Goal: Communication & Community: Answer question/provide support

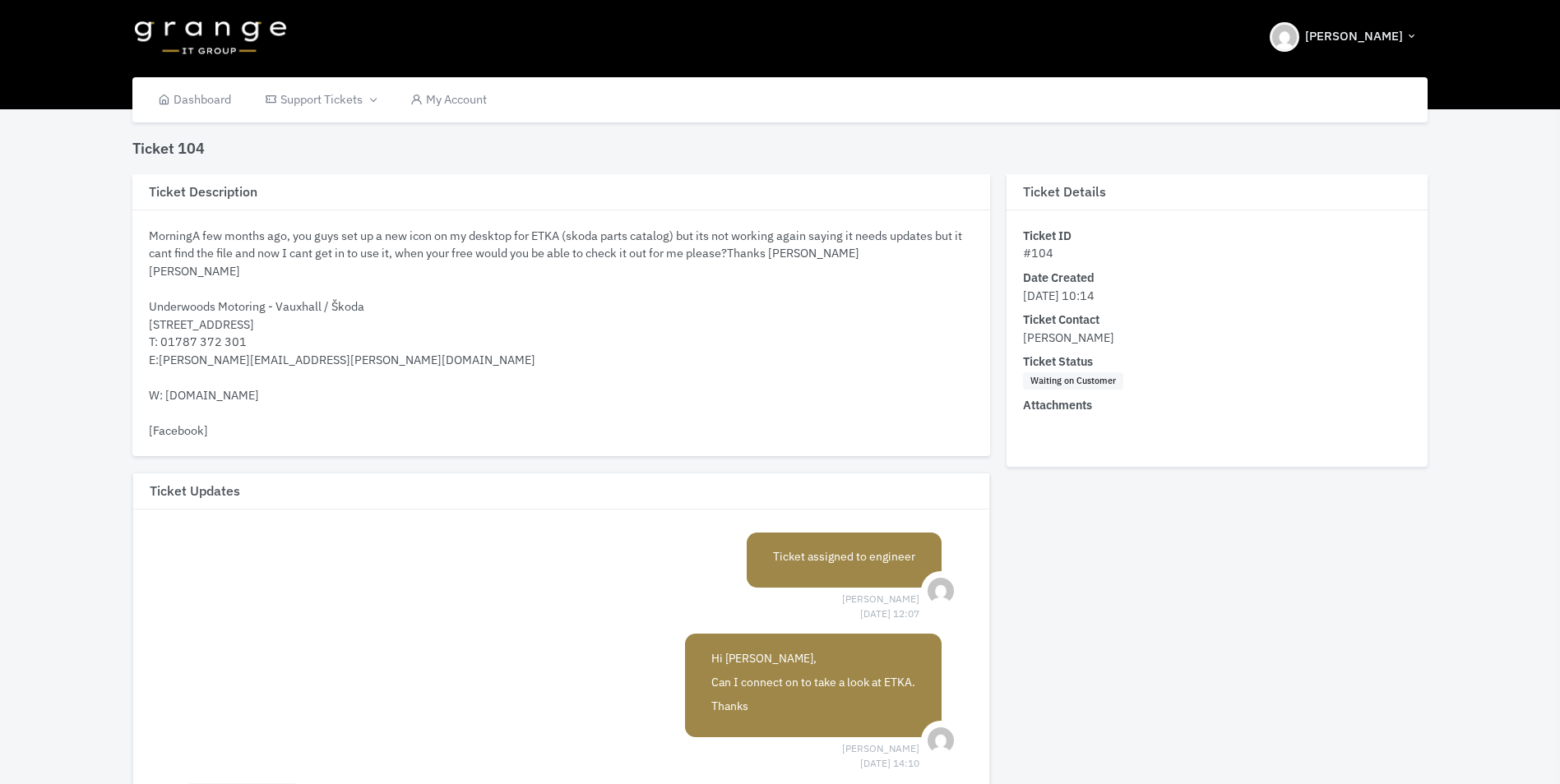
scroll to position [732, 0]
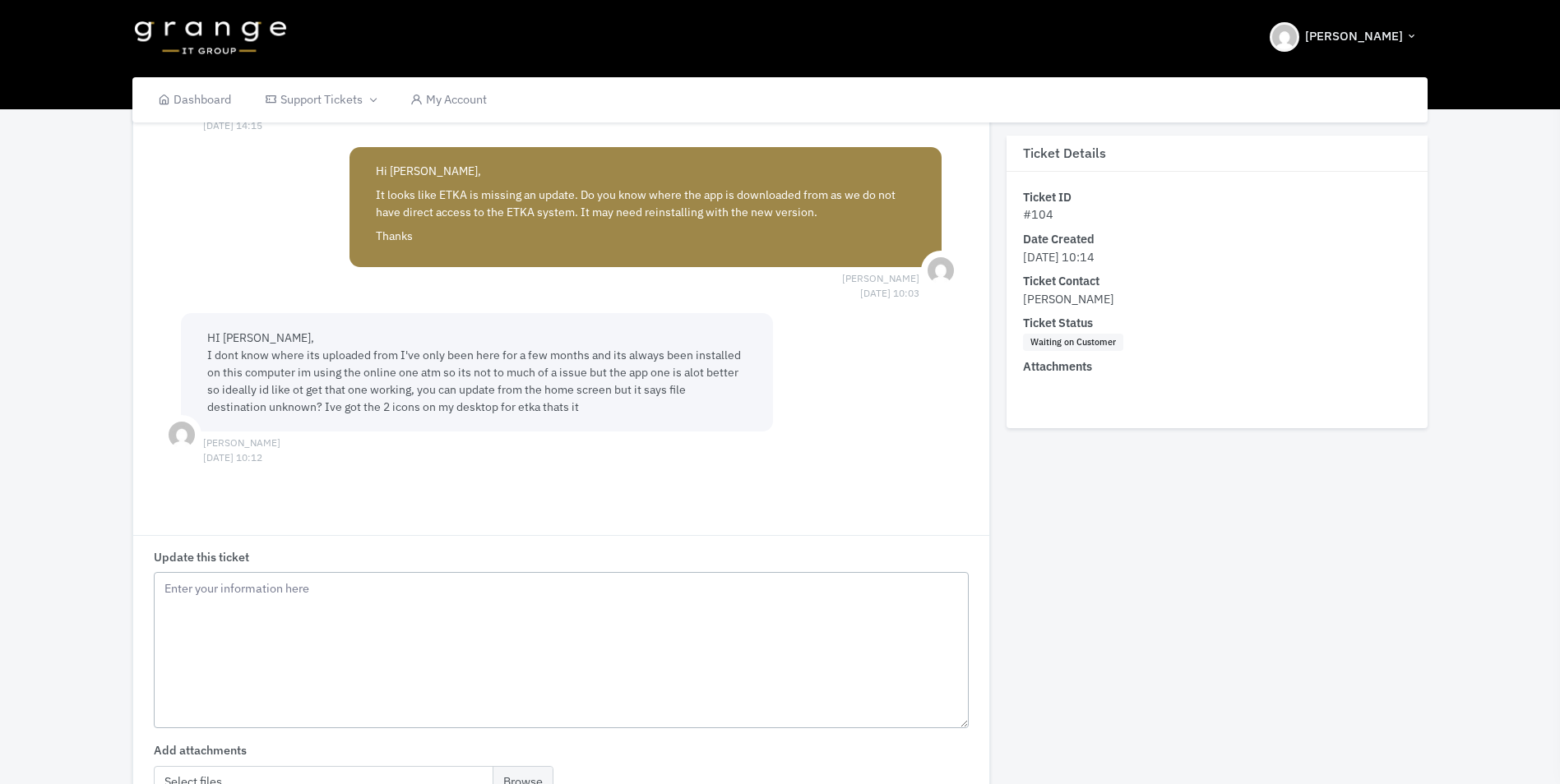
click at [249, 643] on textarea "Update this ticket" at bounding box center [561, 651] width 816 height 156
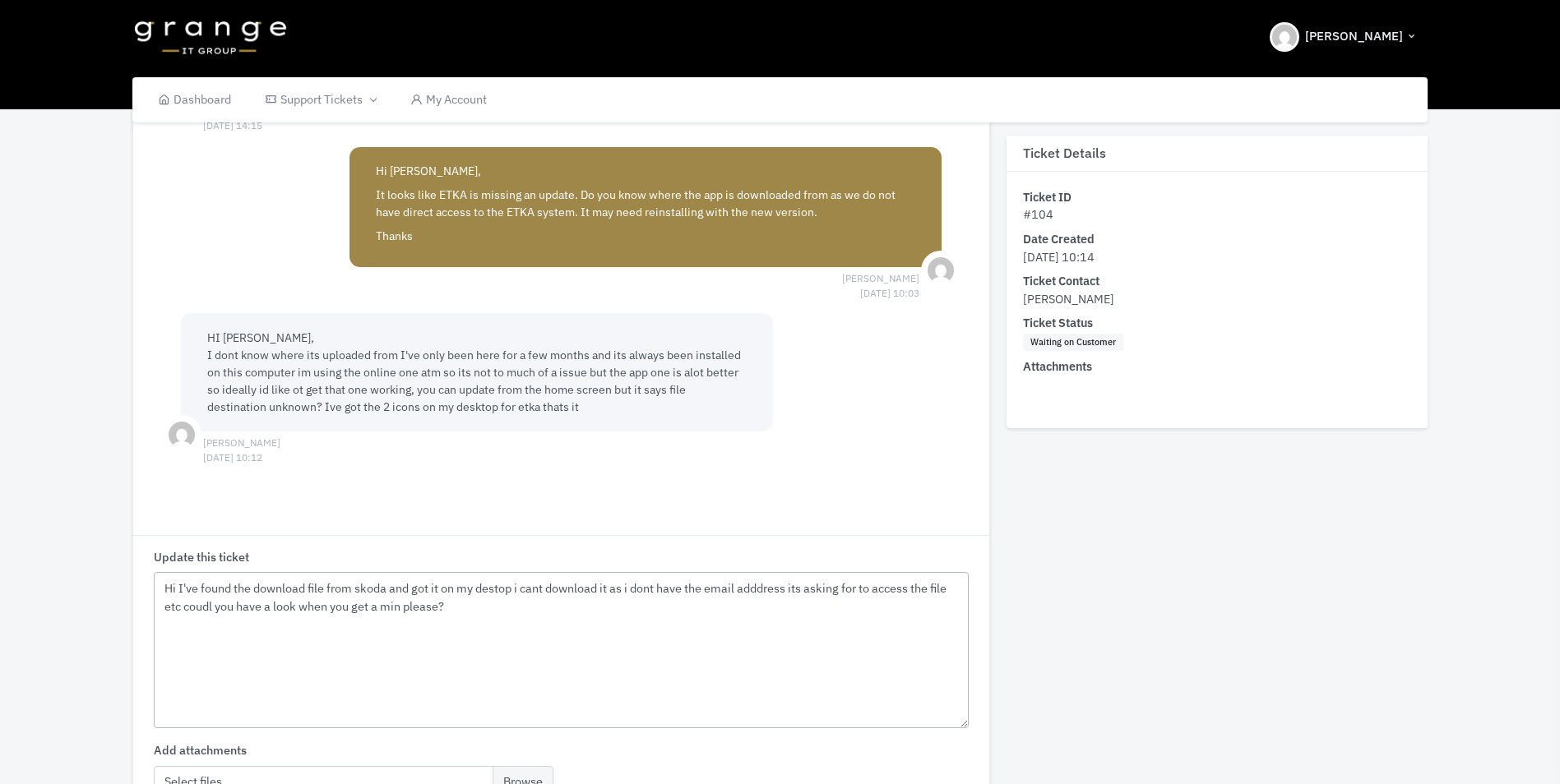
drag, startPoint x: 494, startPoint y: 590, endPoint x: 548, endPoint y: 630, distance: 67.2
click at [543, 630] on textarea "Hi I've found the download file from skoda and got it on my destop i cant downl…" at bounding box center [561, 651] width 816 height 156
click at [500, 587] on textarea "Hi I've found the download file from skoda and got it on my destop i cant downl…" at bounding box center [561, 651] width 816 height 156
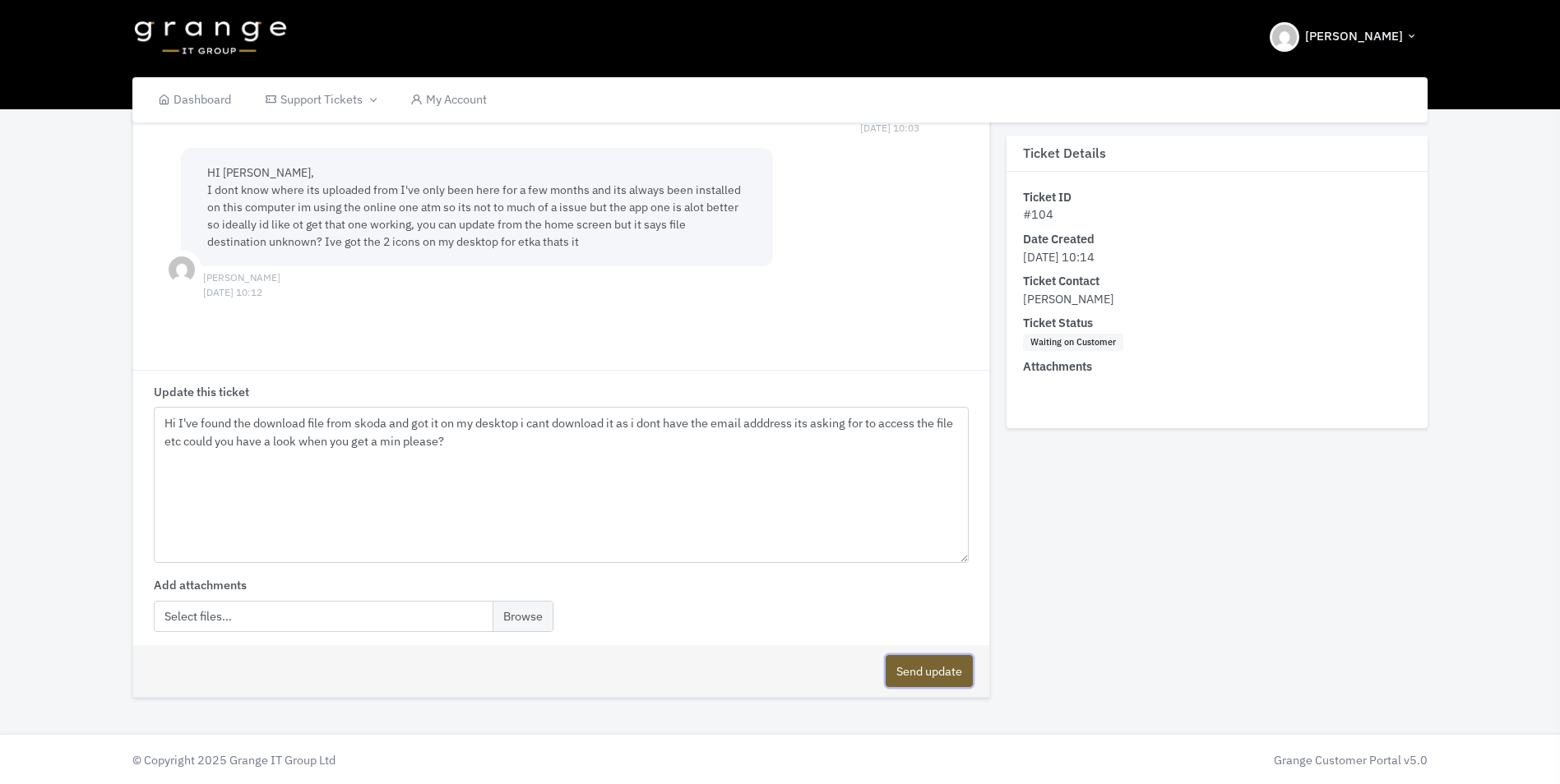
click at [907, 671] on button "Send update" at bounding box center [929, 671] width 87 height 32
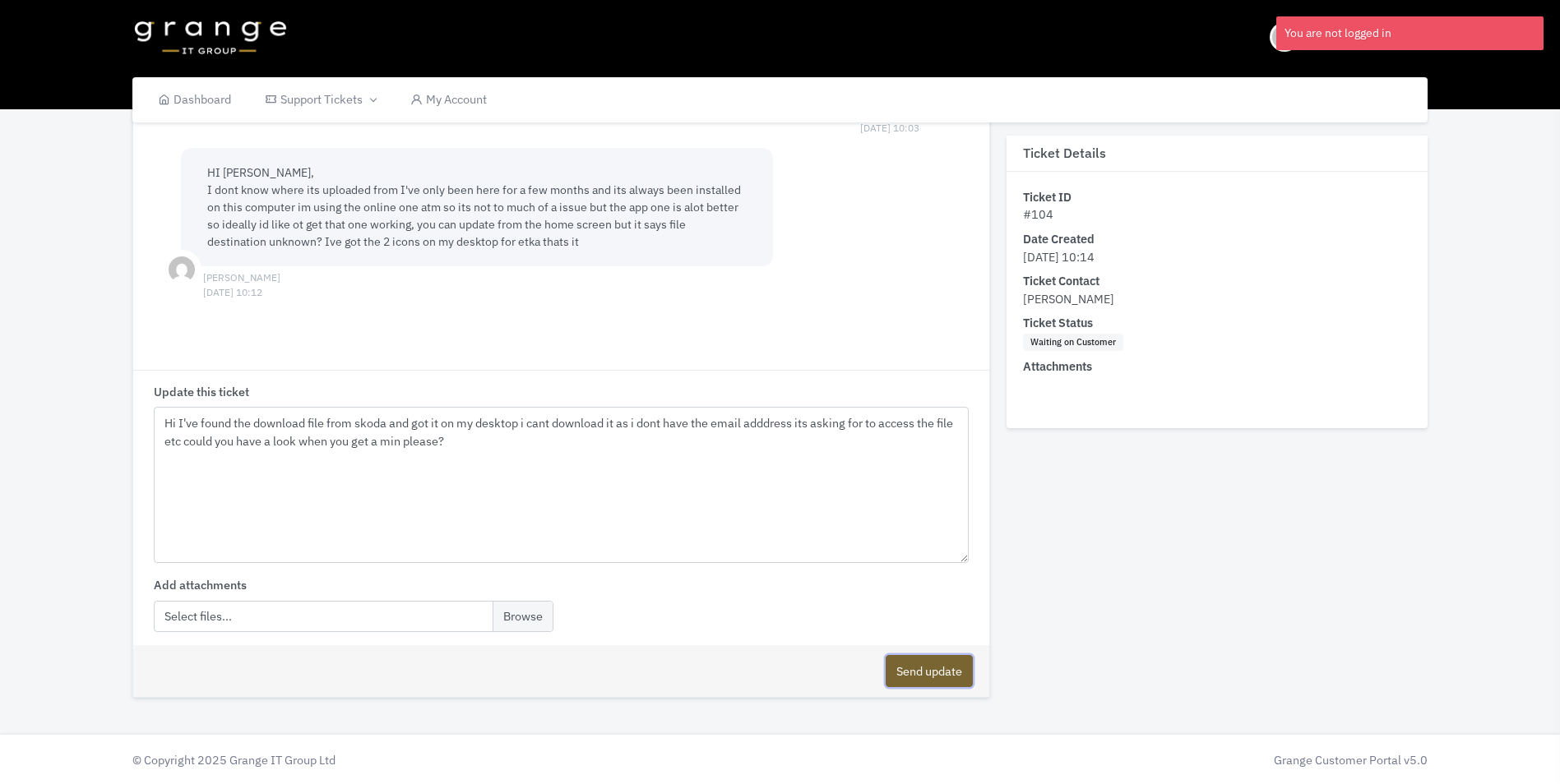
click at [914, 672] on button "Send update" at bounding box center [929, 671] width 87 height 32
click at [537, 445] on textarea "Hi I've found the download file from skoda and got it on my desktop i cant down…" at bounding box center [561, 485] width 816 height 156
click at [928, 669] on button "Send update" at bounding box center [929, 671] width 87 height 32
click at [550, 444] on textarea "Hi I've found the download file from skoda and got it on my desktop i cant down…" at bounding box center [561, 485] width 816 height 156
type textarea "Hi I've found the download file from skoda and got it on my desktop i cant down…"
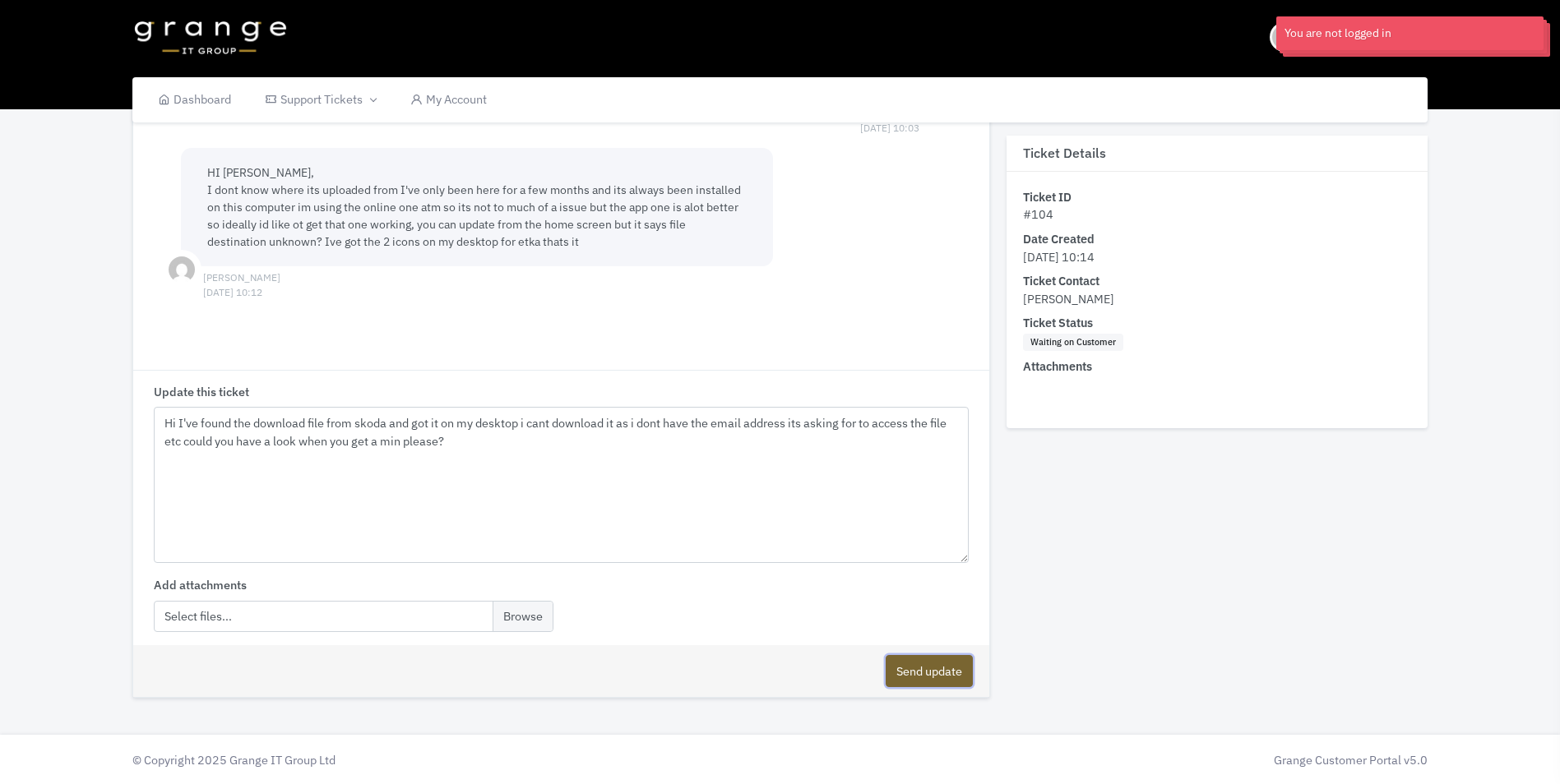
click at [940, 672] on button "Send update" at bounding box center [929, 671] width 87 height 32
drag, startPoint x: 515, startPoint y: 447, endPoint x: 20, endPoint y: 363, distance: 502.1
drag, startPoint x: 404, startPoint y: 492, endPoint x: 493, endPoint y: 514, distance: 91.7
click at [404, 493] on textarea "Hi I've found the download file from skoda and got it on my desktop i cant down…" at bounding box center [561, 485] width 816 height 156
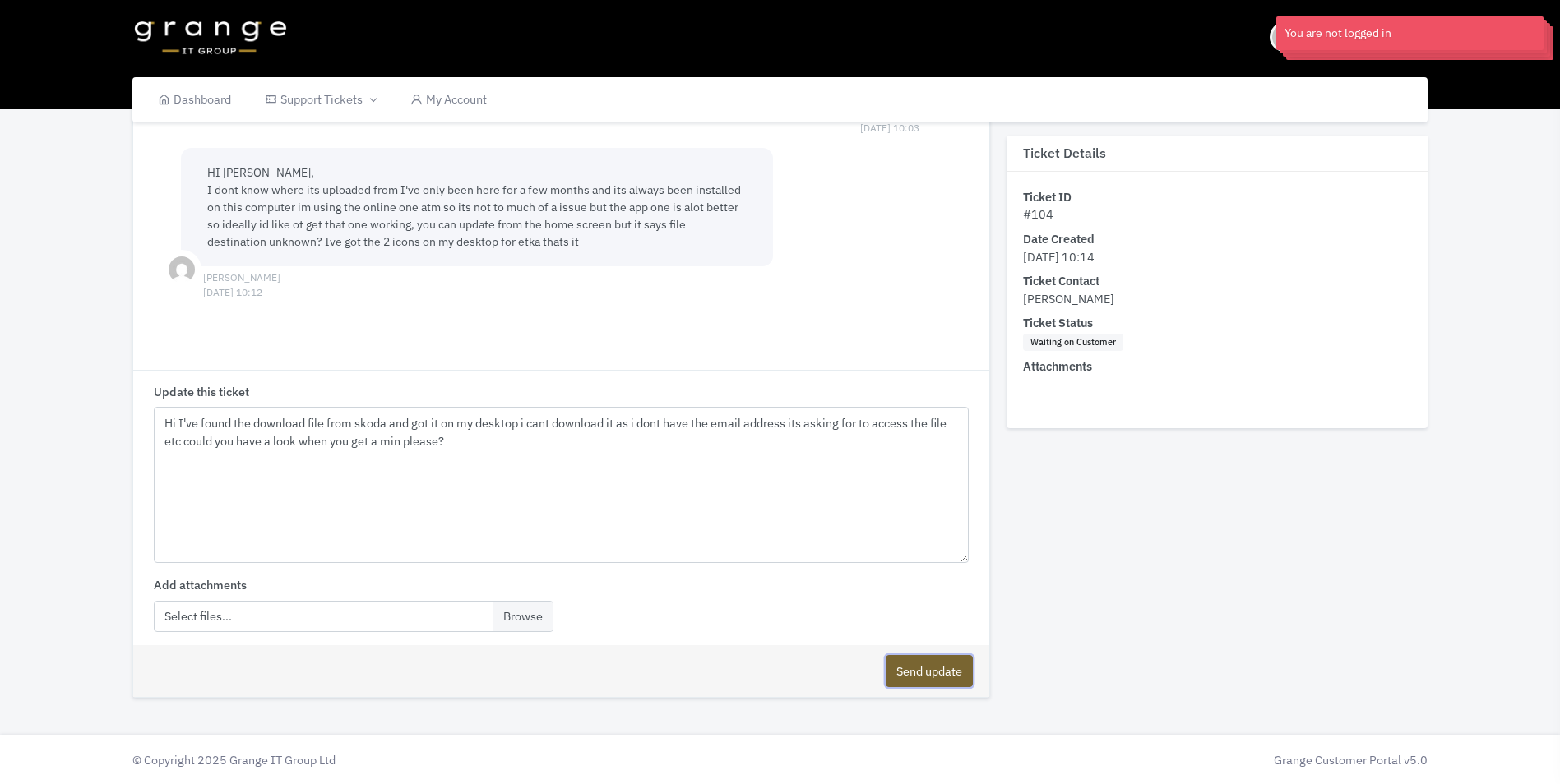
click at [927, 665] on button "Send update" at bounding box center [929, 671] width 87 height 32
click at [573, 498] on textarea "Hi I've found the download file from skoda and got it on my desktop i cant down…" at bounding box center [561, 485] width 816 height 156
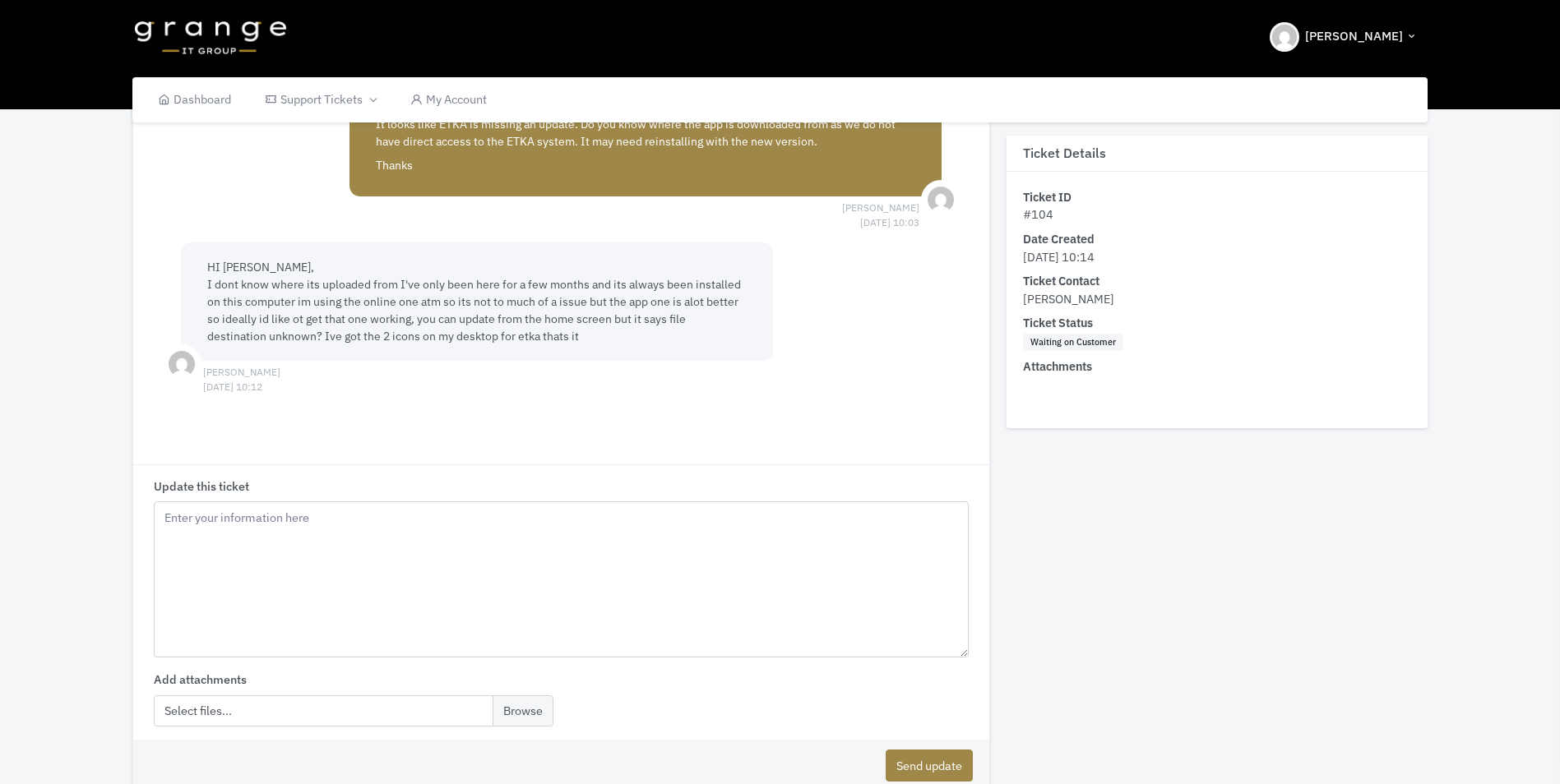
scroll to position [897, 0]
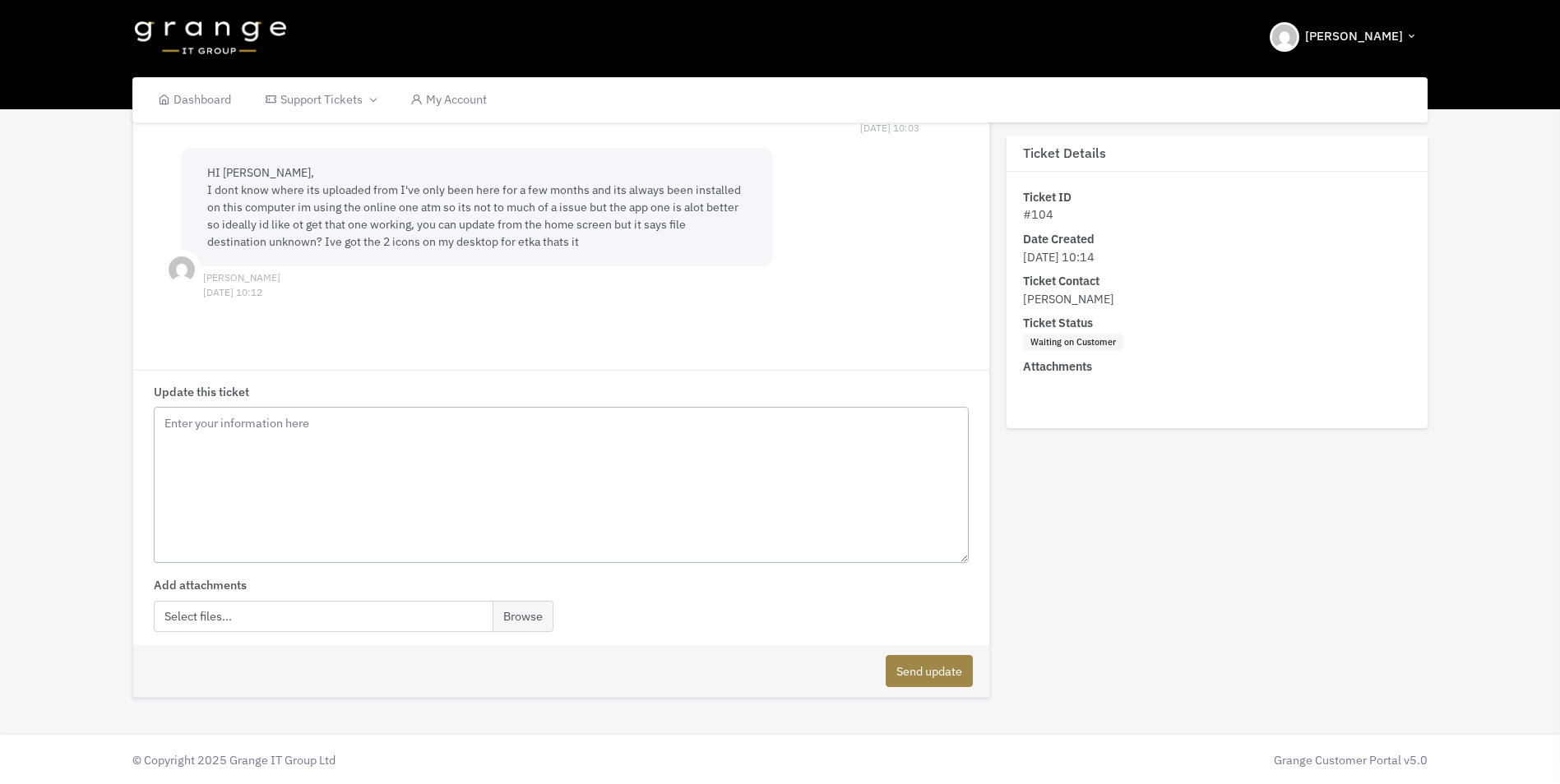
click at [310, 438] on textarea "Update this ticket" at bounding box center [561, 485] width 816 height 156
paste textarea "Hi I've found the download file from skoda and got it on my desktop i cant down…"
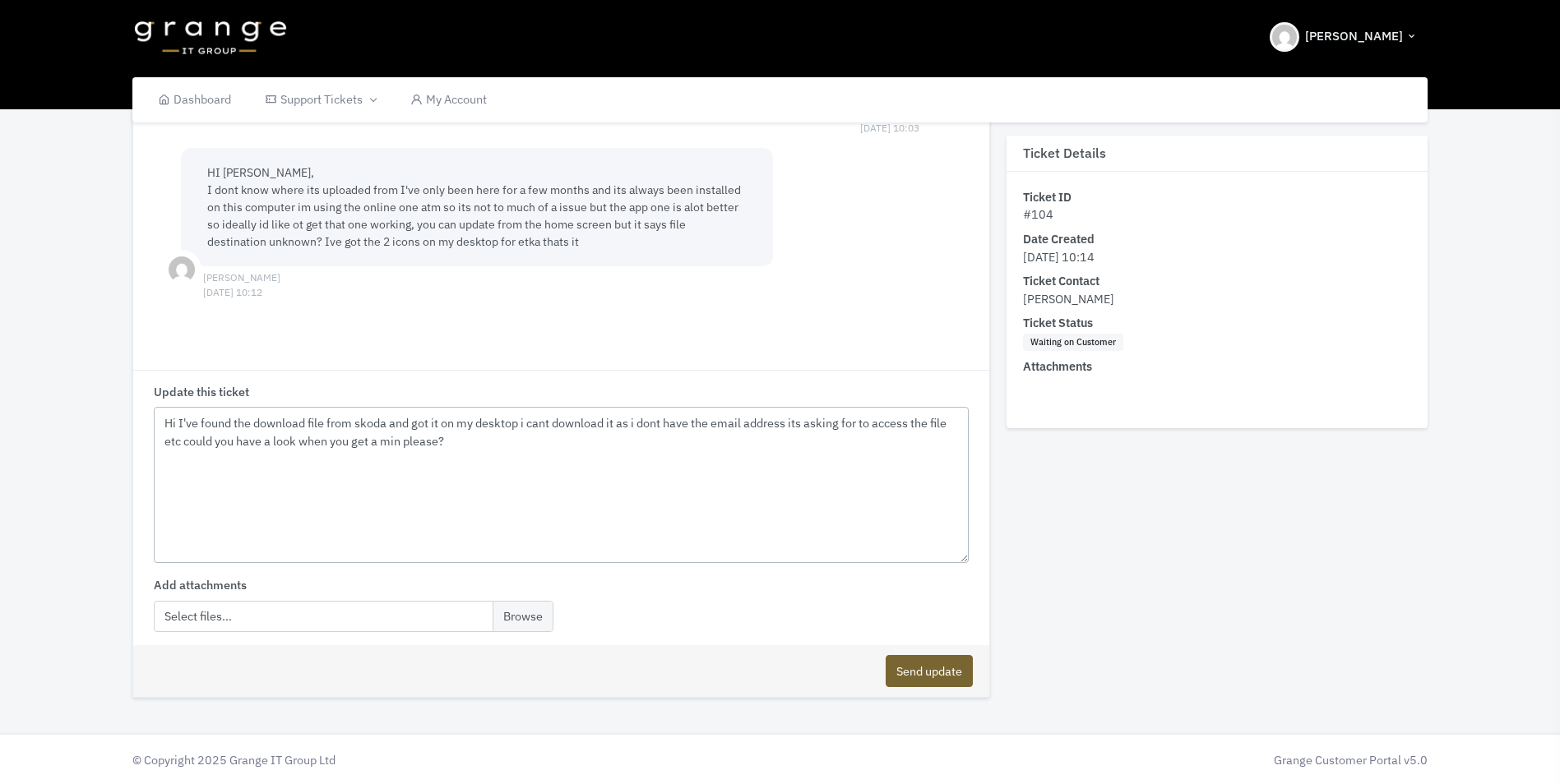
type textarea "Hi I've found the download file from skoda and got it on my desktop i cant down…"
click at [927, 666] on button "Send update" at bounding box center [929, 671] width 87 height 32
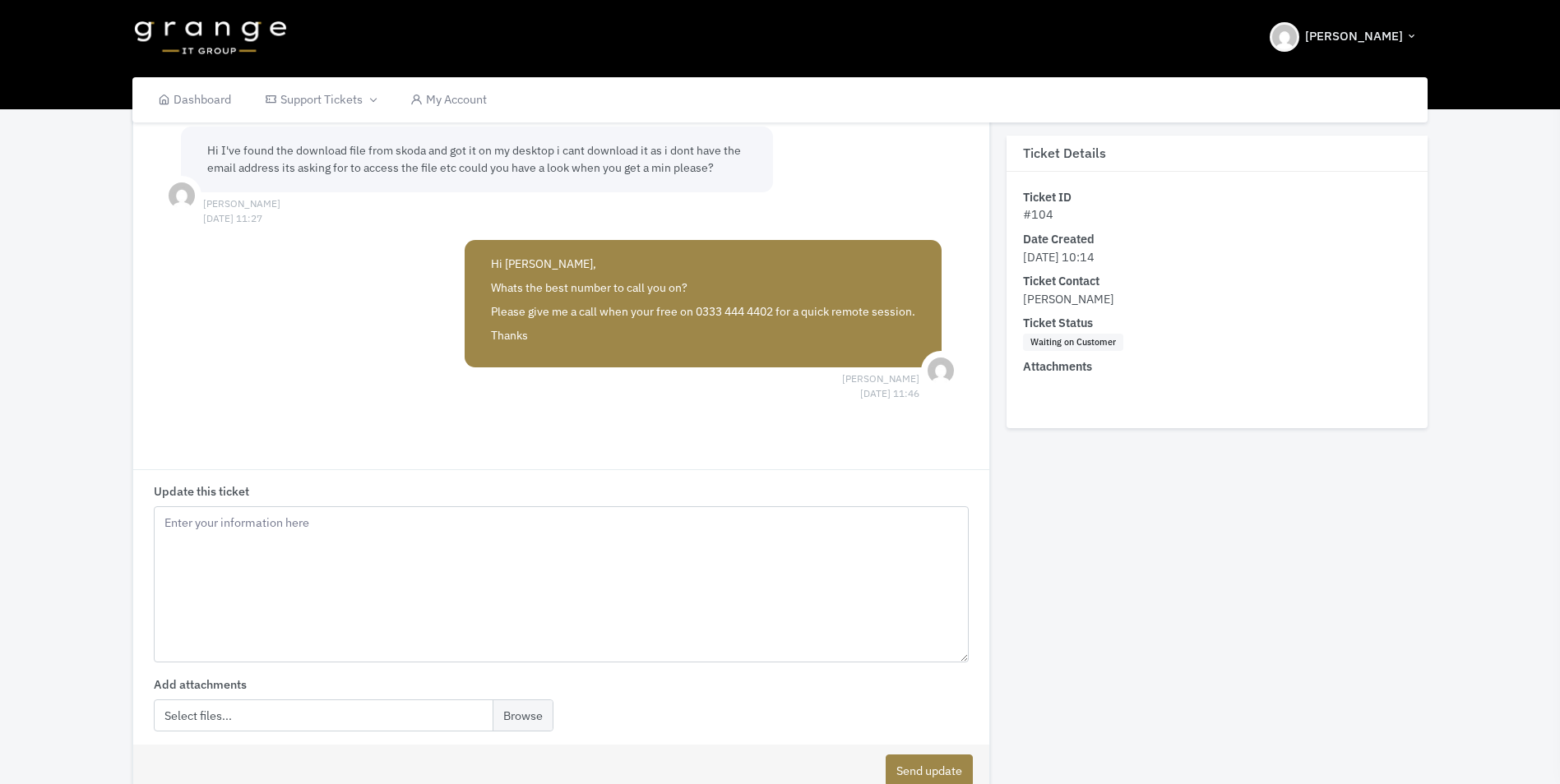
scroll to position [1184, 0]
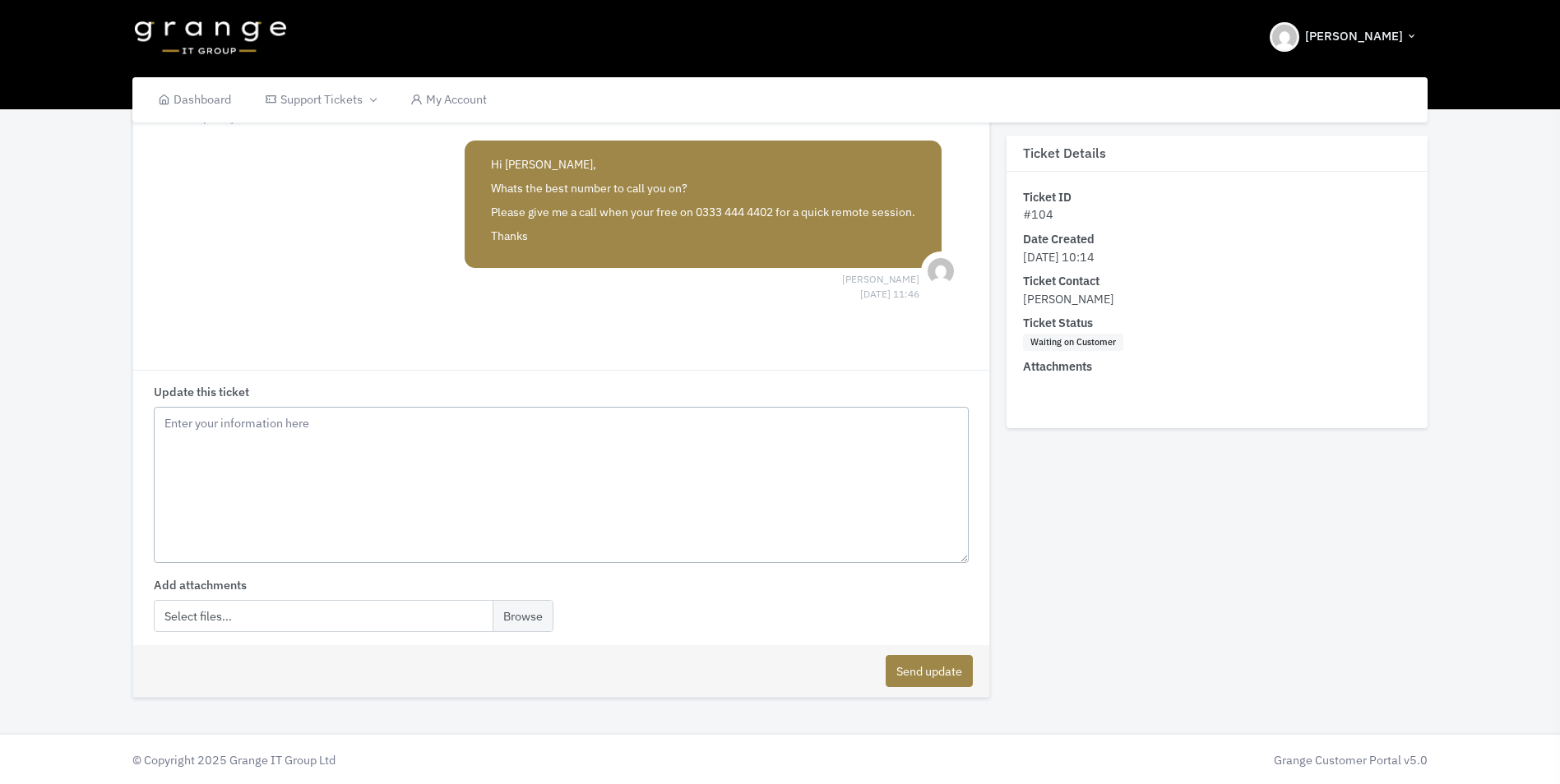
click at [298, 474] on textarea "Update this ticket" at bounding box center [561, 485] width 816 height 156
drag, startPoint x: 482, startPoint y: 426, endPoint x: 471, endPoint y: 445, distance: 22.0
click at [471, 426] on textarea "Yeh no worries il give you a buzz a bit ter when its a bit qwuiter if s ok" at bounding box center [561, 485] width 816 height 156
drag, startPoint x: 479, startPoint y: 433, endPoint x: 470, endPoint y: 428, distance: 10.3
click at [470, 424] on textarea "Yeh no worries il give you a buzz a bit ter when its a bit quiter if s ok" at bounding box center [561, 485] width 816 height 156
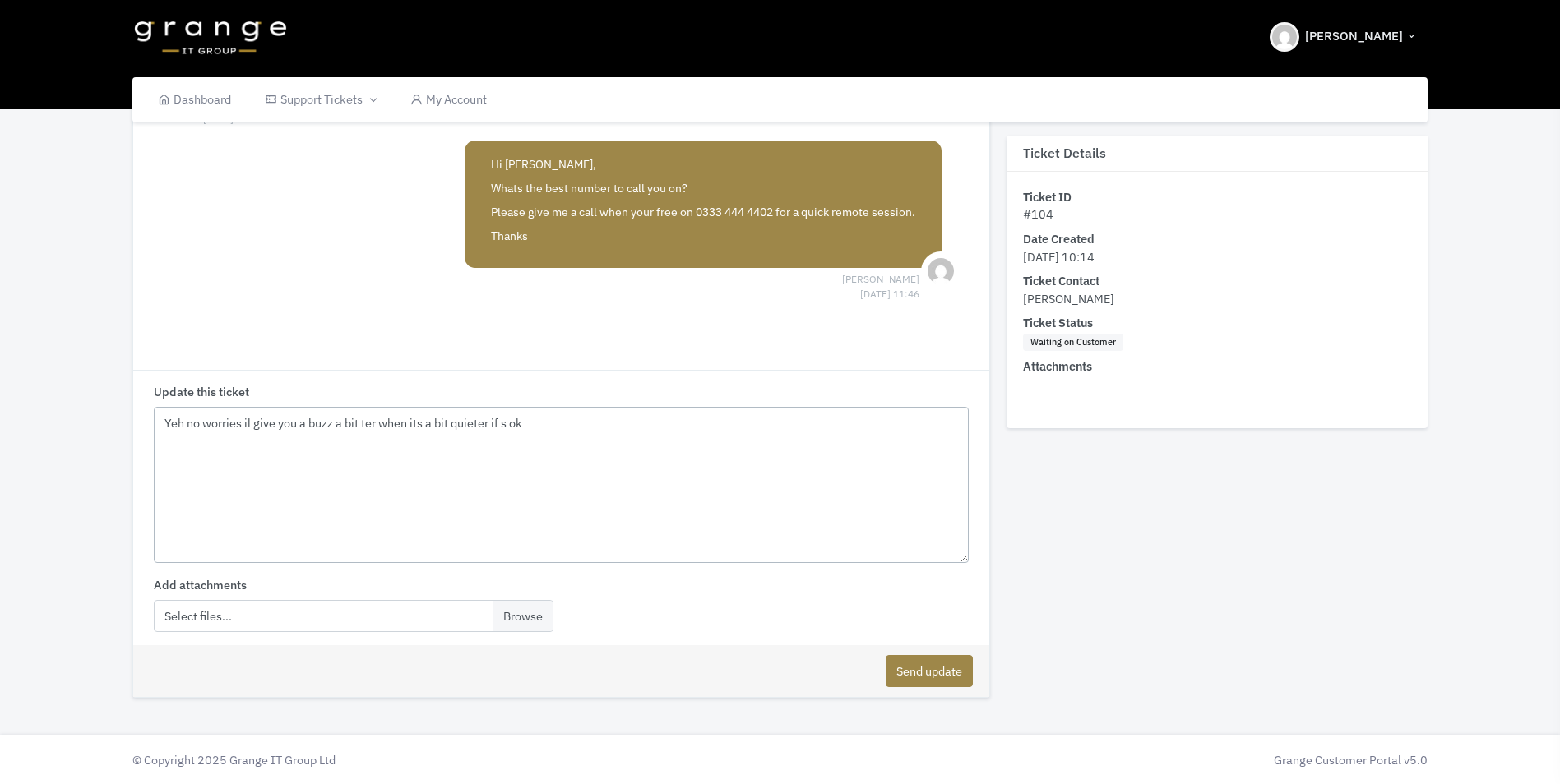
drag, startPoint x: 509, startPoint y: 456, endPoint x: 536, endPoint y: 453, distance: 27.2
click at [512, 455] on textarea "Yeh no worries il give you a buzz a bit ter when its a bit quieter if s ok" at bounding box center [561, 485] width 816 height 156
click at [577, 437] on textarea "Yeh no worries il give you a buzz a bit ter when its a bit quieter if s ok" at bounding box center [561, 485] width 816 height 156
drag, startPoint x: 370, startPoint y: 425, endPoint x: 353, endPoint y: 459, distance: 38.0
click at [353, 459] on textarea "Yeh no worries il give you a buzz a bit ter when its a bit quieter if s ok" at bounding box center [561, 485] width 816 height 156
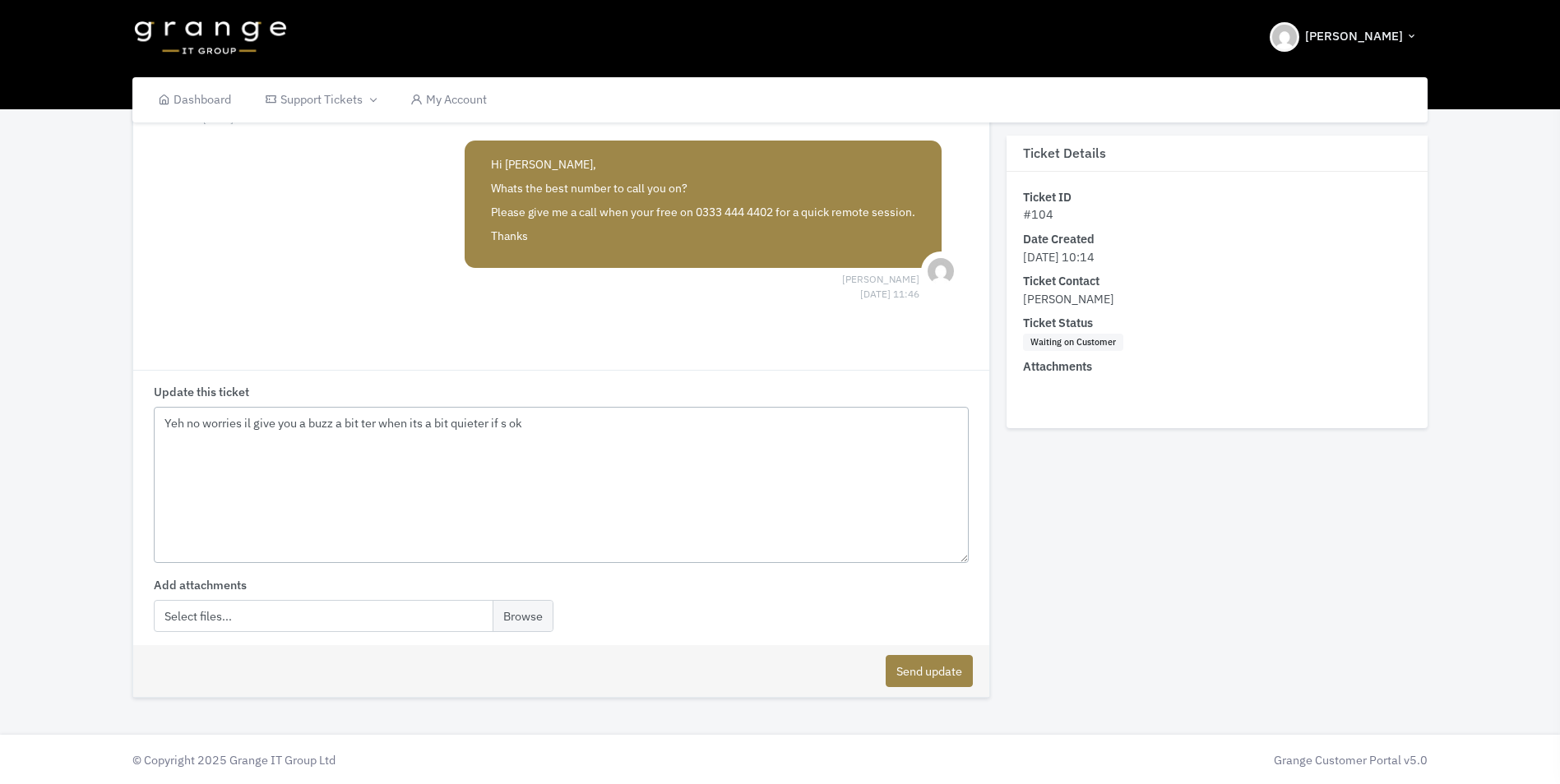
click at [367, 426] on textarea "Yeh no worries il give you a buzz a bit ter when its a bit quieter if s ok" at bounding box center [561, 485] width 816 height 156
click at [452, 424] on textarea "Yeh no worries il give you a buzz a bit later when its a bit quieter if s ok" at bounding box center [561, 485] width 816 height 156
type textarea "Yeh no worries il give you a buzz a bit later when its a quieter if s ok"
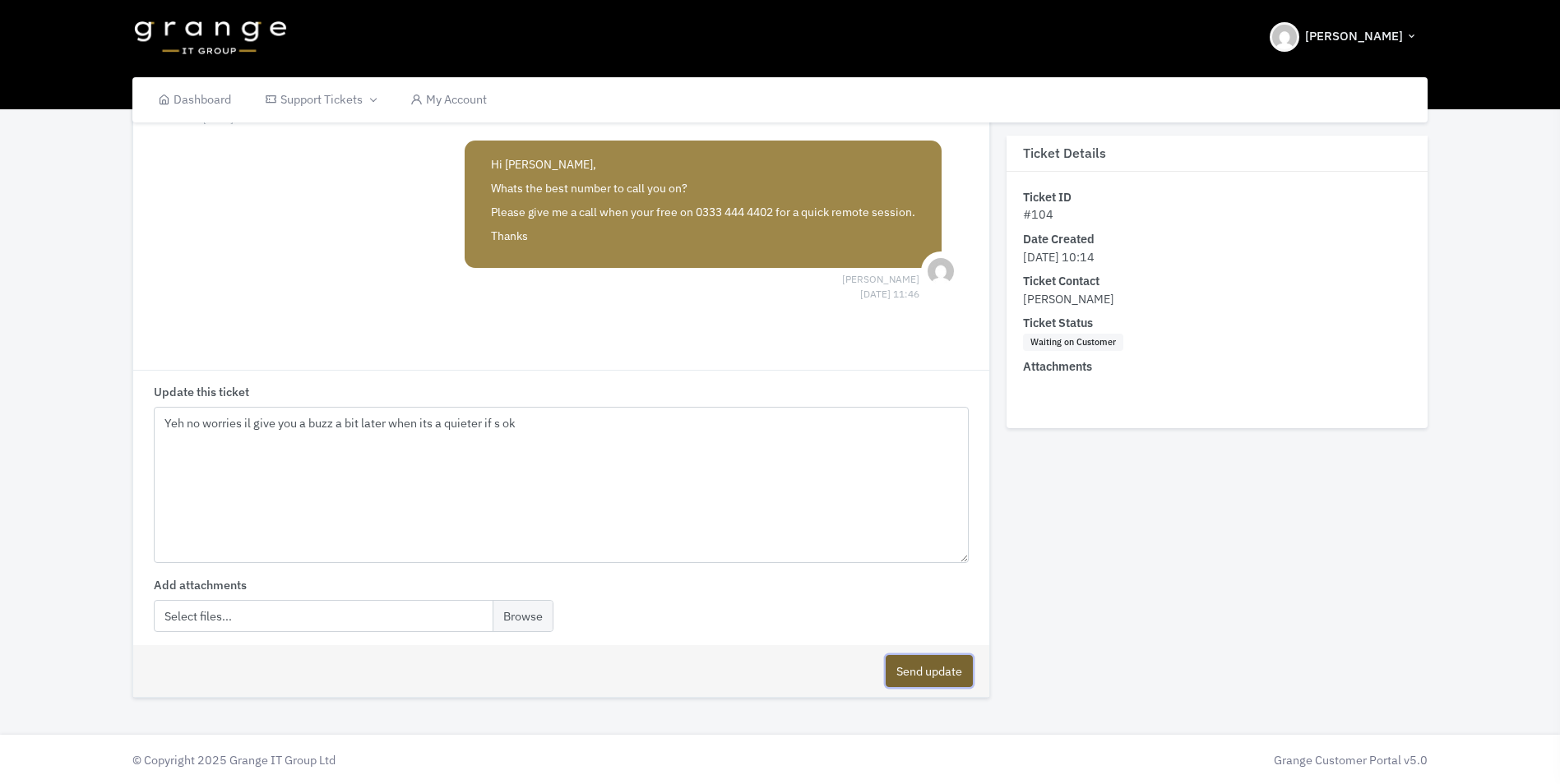
click at [908, 667] on button "Send update" at bounding box center [929, 671] width 87 height 32
